Goal: Use online tool/utility: Use online tool/utility

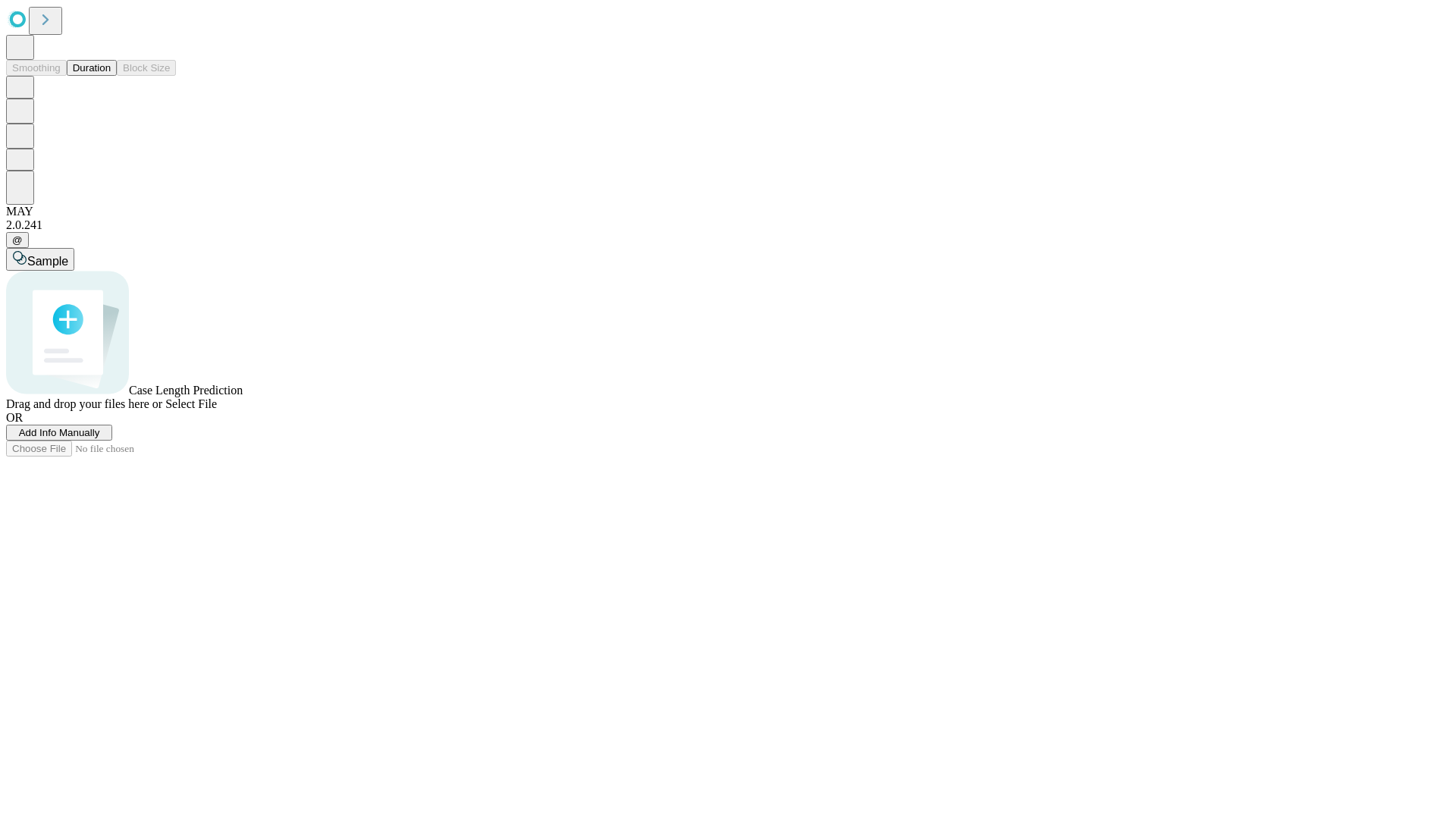
click at [110, 76] on button "Duration" at bounding box center [91, 67] width 50 height 16
click at [68, 255] on span "Sample" at bounding box center [47, 261] width 41 height 13
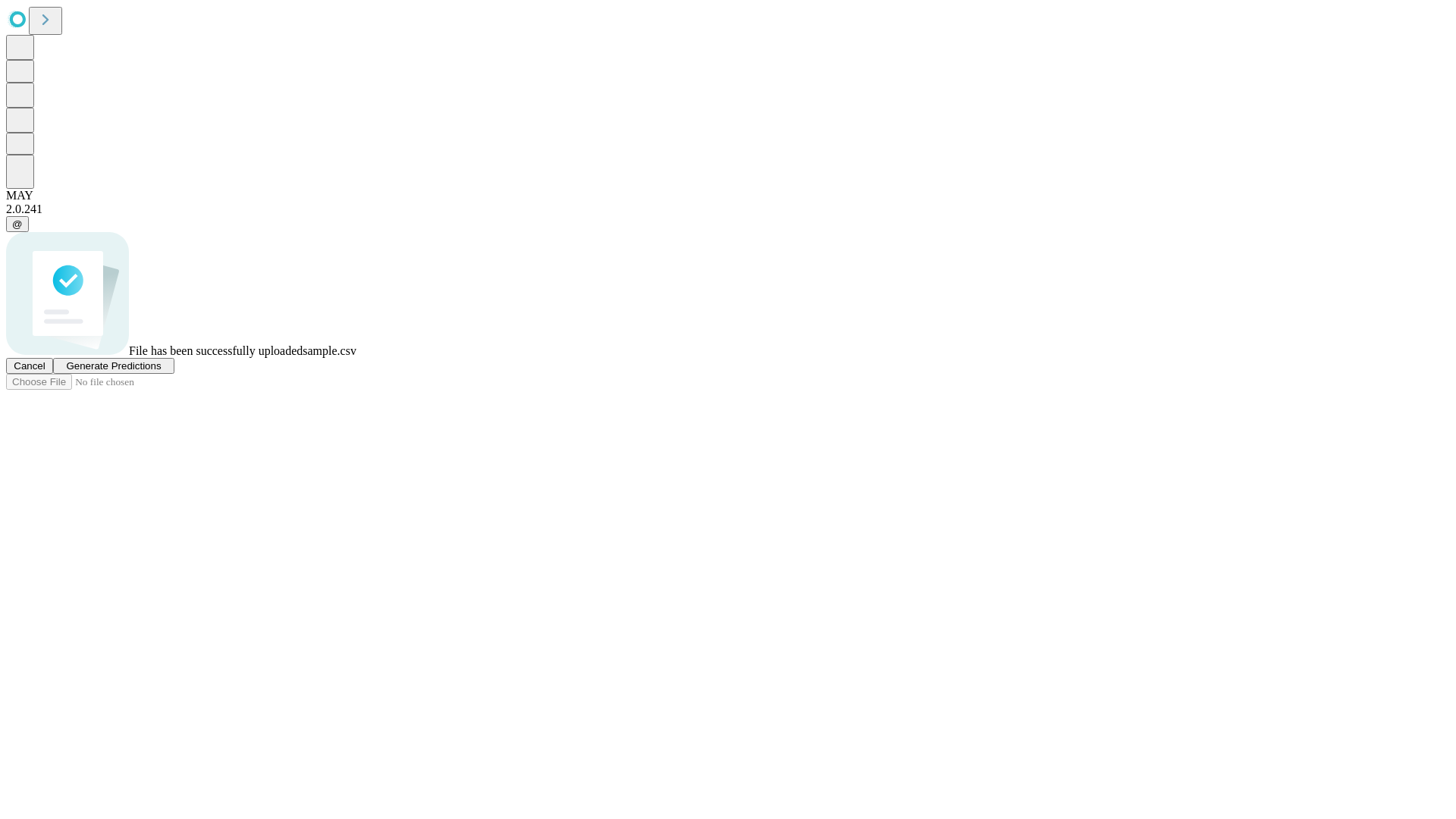
click at [161, 371] on span "Generate Predictions" at bounding box center [113, 365] width 95 height 11
